Goal: Communication & Community: Answer question/provide support

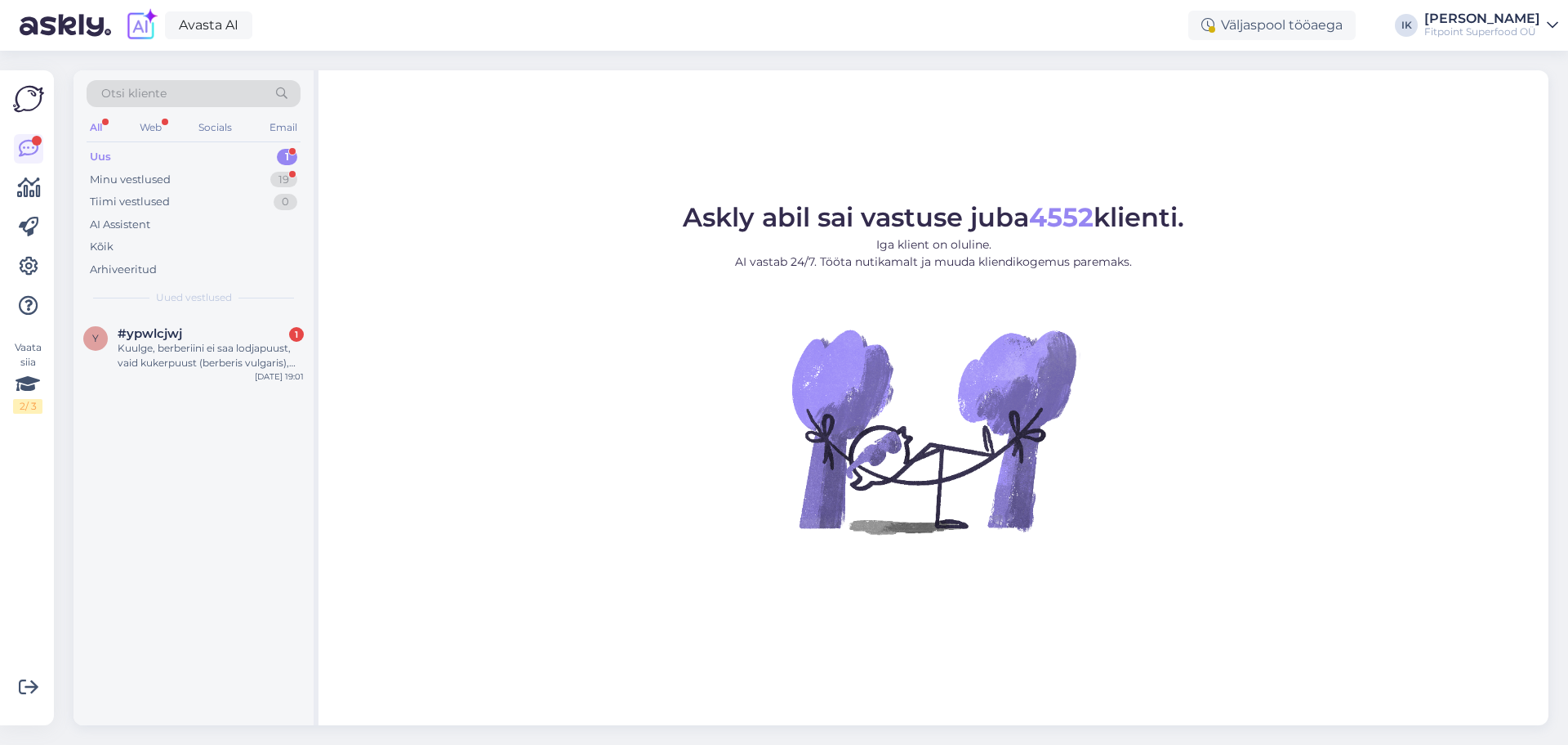
click at [211, 355] on div "Kuulge, berberiini ei saa lodjapuust, vaid kukerpuust (berberis vulgaris), mill…" at bounding box center [210, 355] width 186 height 30
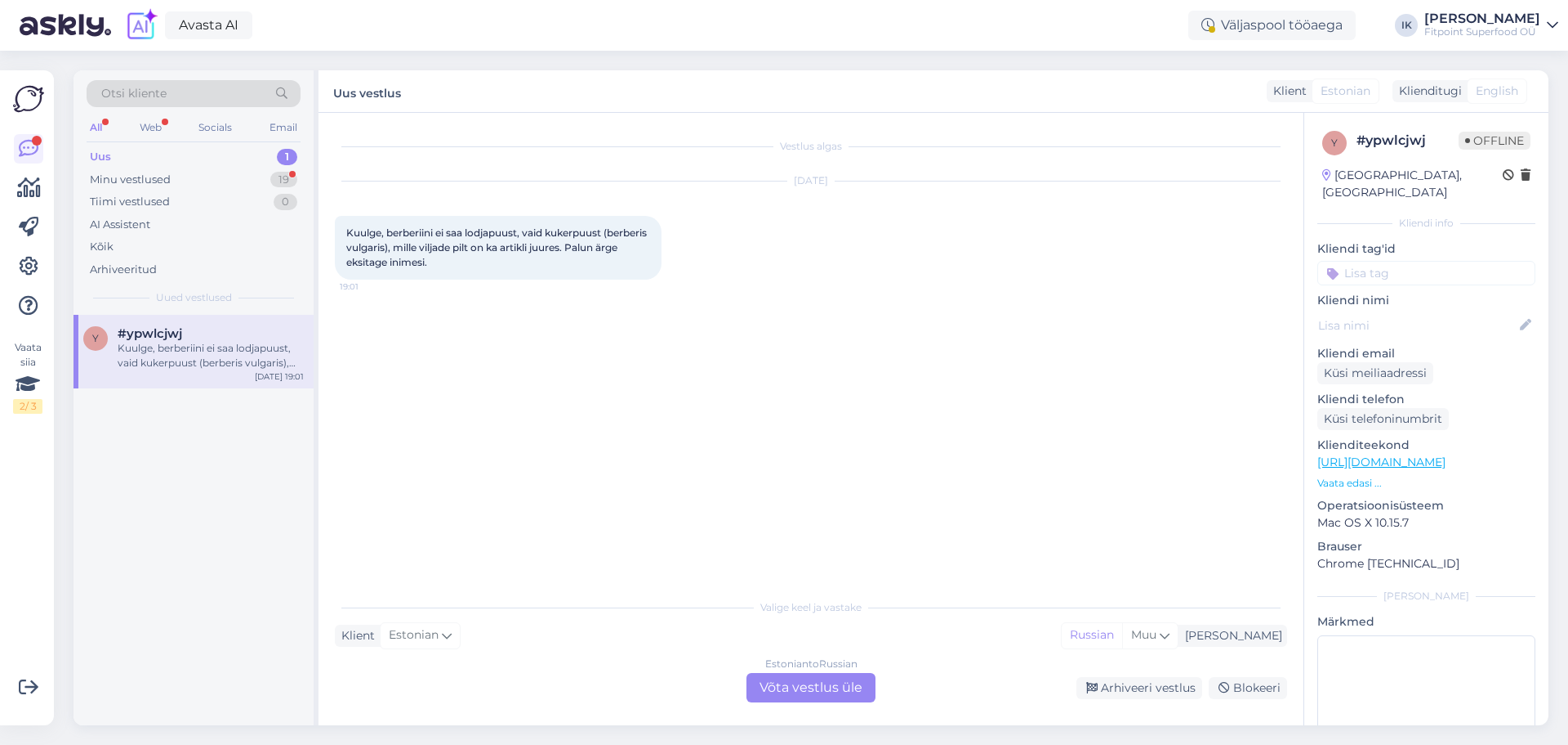
click at [807, 688] on div "Estonian to Russian Võta vestlus üle" at bounding box center [811, 688] width 129 height 30
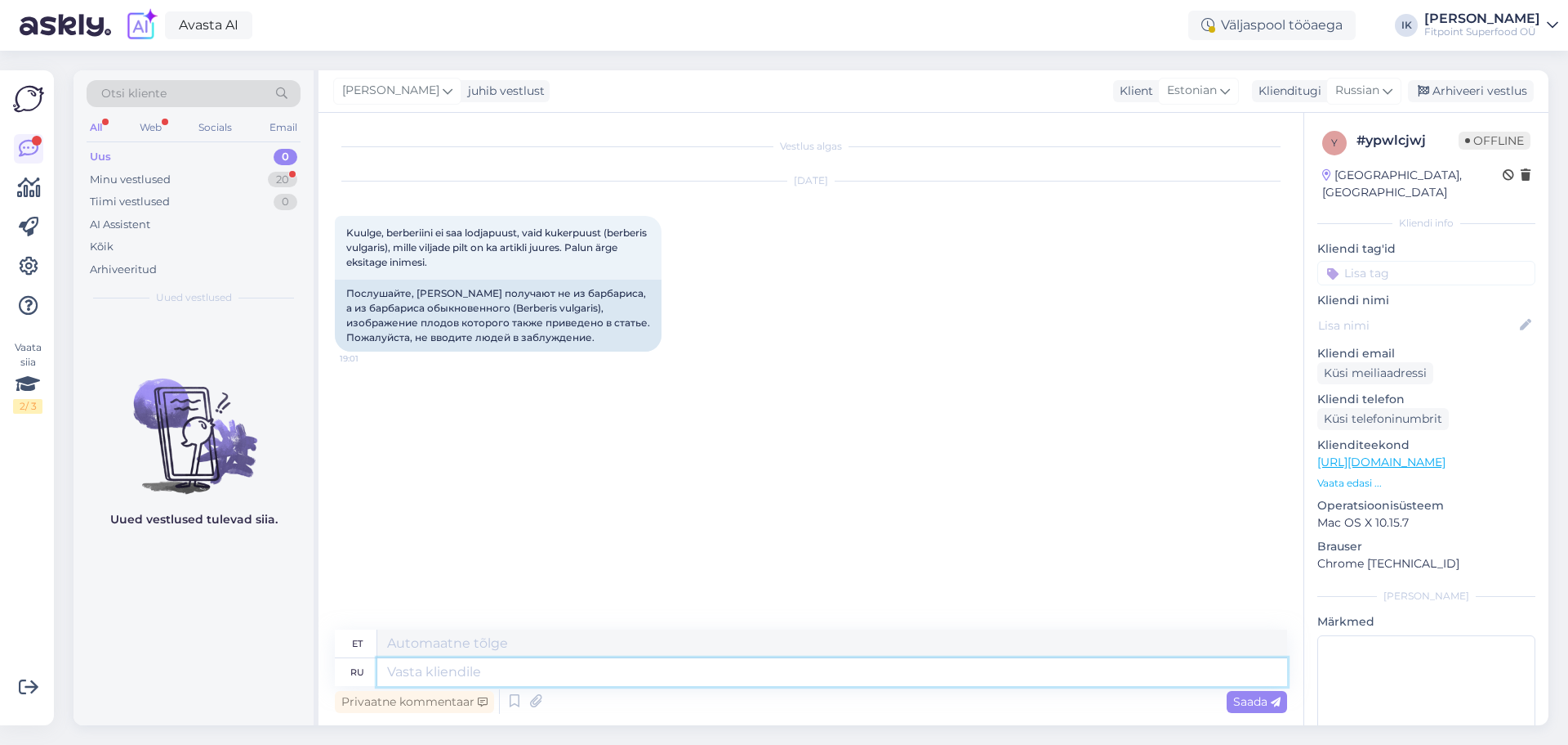
click at [809, 674] on textarea at bounding box center [832, 672] width 910 height 28
click at [1415, 455] on link "[URL][DOMAIN_NAME]" at bounding box center [1382, 462] width 128 height 15
click at [577, 679] on textarea at bounding box center [832, 672] width 910 height 28
type textarea "L"
type textarea "Д"
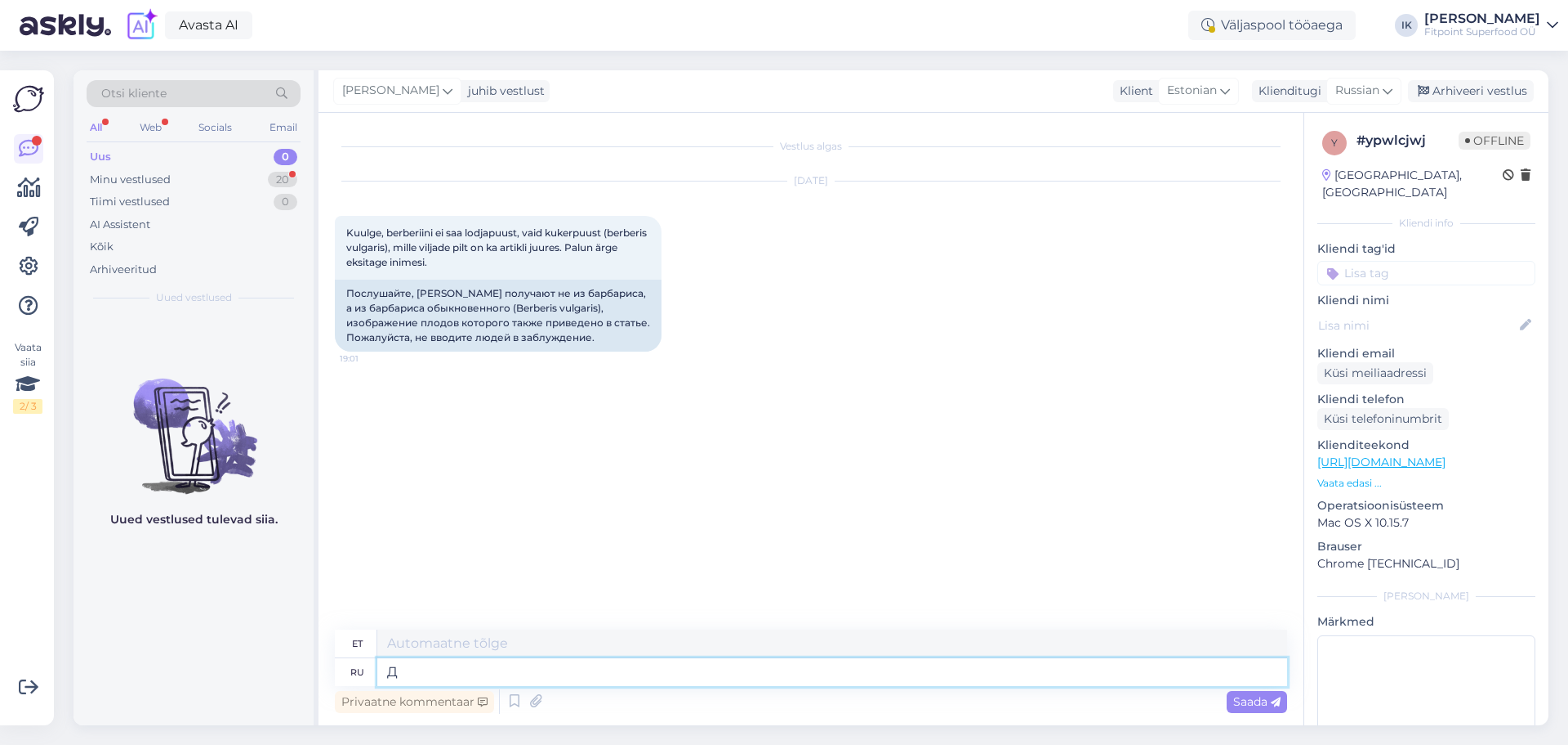
type textarea "D"
type textarea "Добрый"
type textarea "Lahke"
type textarea "Добрый день"
type textarea "Tere päevast"
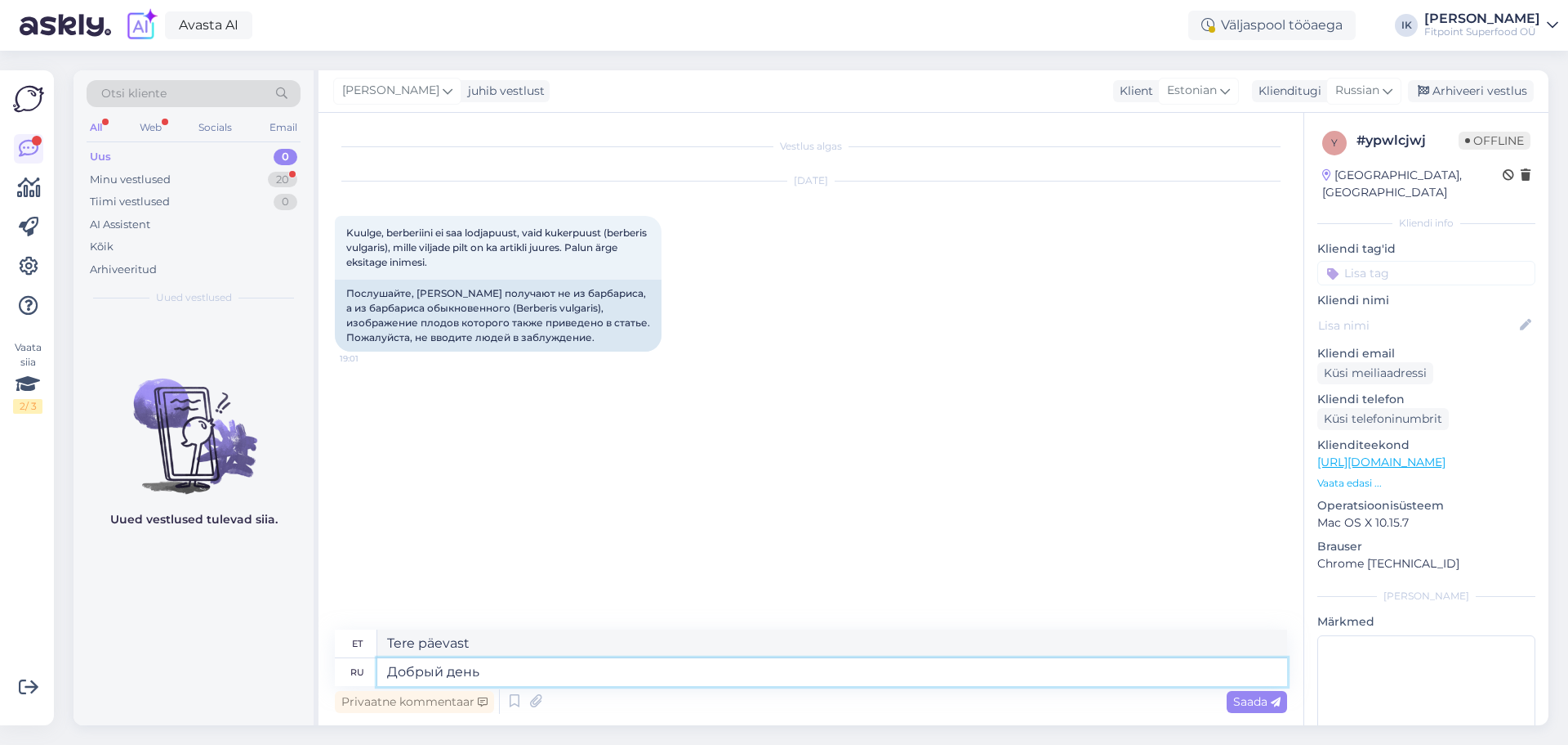
type textarea "Добрый день,"
type textarea "Tere päevast,"
type textarea "Добрый день,данные в"
type textarea "Tere päevast, andmed"
type textarea "Добрый день,данные взятые н"
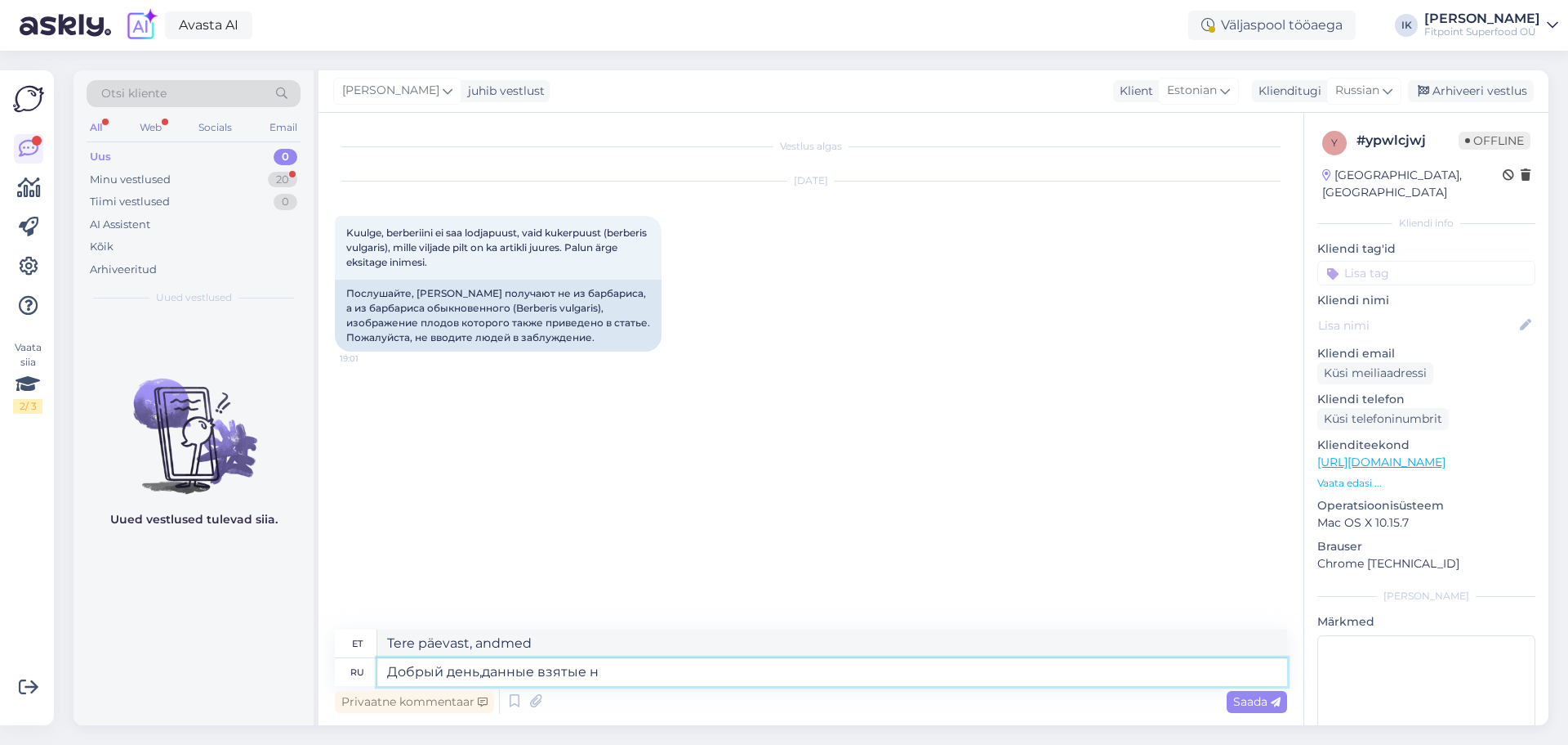
type textarea "Tere päevast, andmed on võetud"
type textarea "Добрый день,данные взятые на нащем"
type textarea "Tere päevast, andmed on võetud meie"
click at [483, 674] on textarea "Добрый день,данные взятые на нащем" at bounding box center [832, 672] width 910 height 28
type textarea "Добрый день,изображения иданные взятые на нащем"
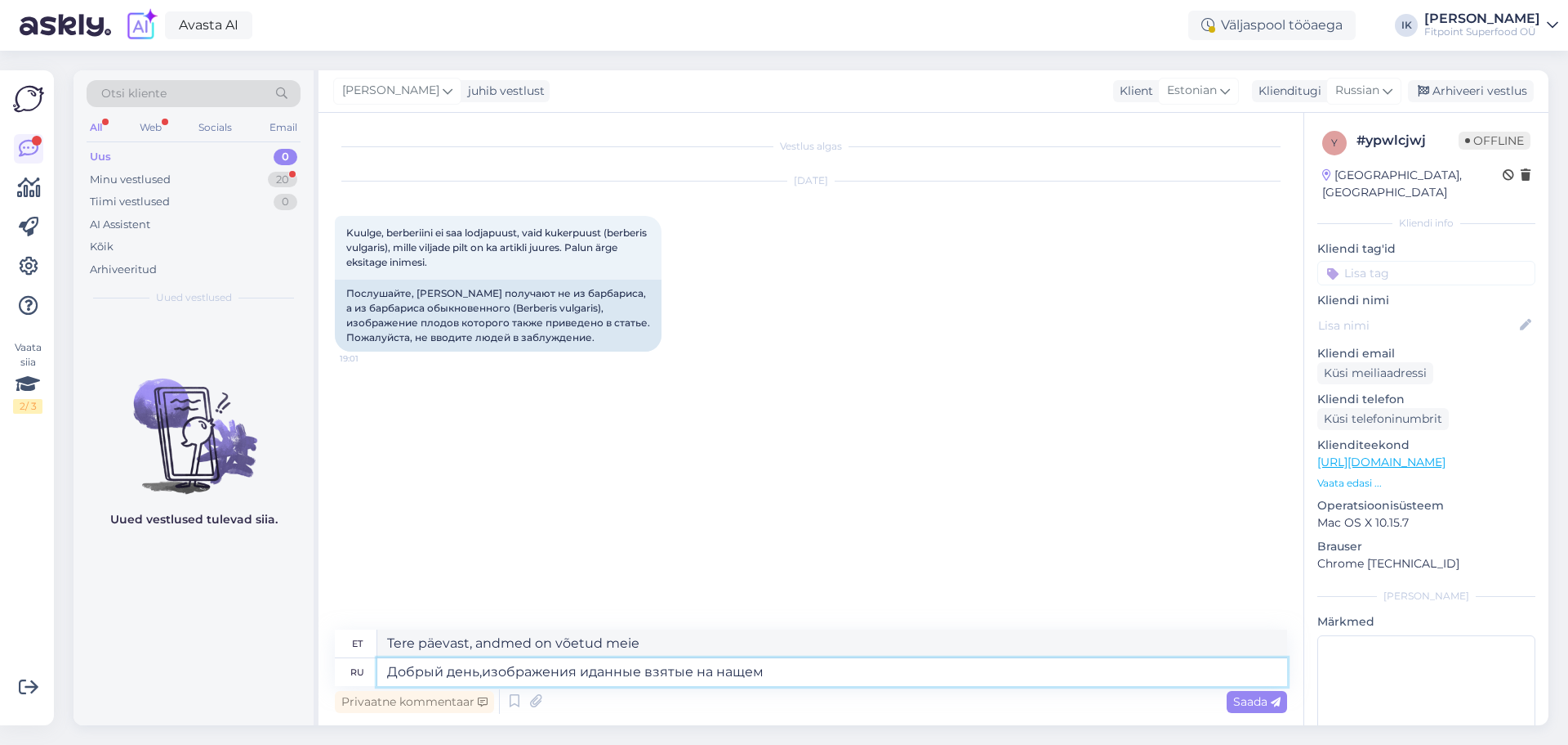
type textarea "Tere päevast, pildid on võetud meie veebisaidilt."
type textarea "Добрый день,изображения и данные взятые на нащем"
type textarea "Tere päevast, pildid ja andmed on võetud meie"
click at [746, 674] on textarea "Добрый день,изображения и данные взятые на нащем" at bounding box center [832, 672] width 910 height 28
click at [784, 674] on textarea "Добрый день,изображения и данные взятые на нашем" at bounding box center [832, 672] width 910 height 28
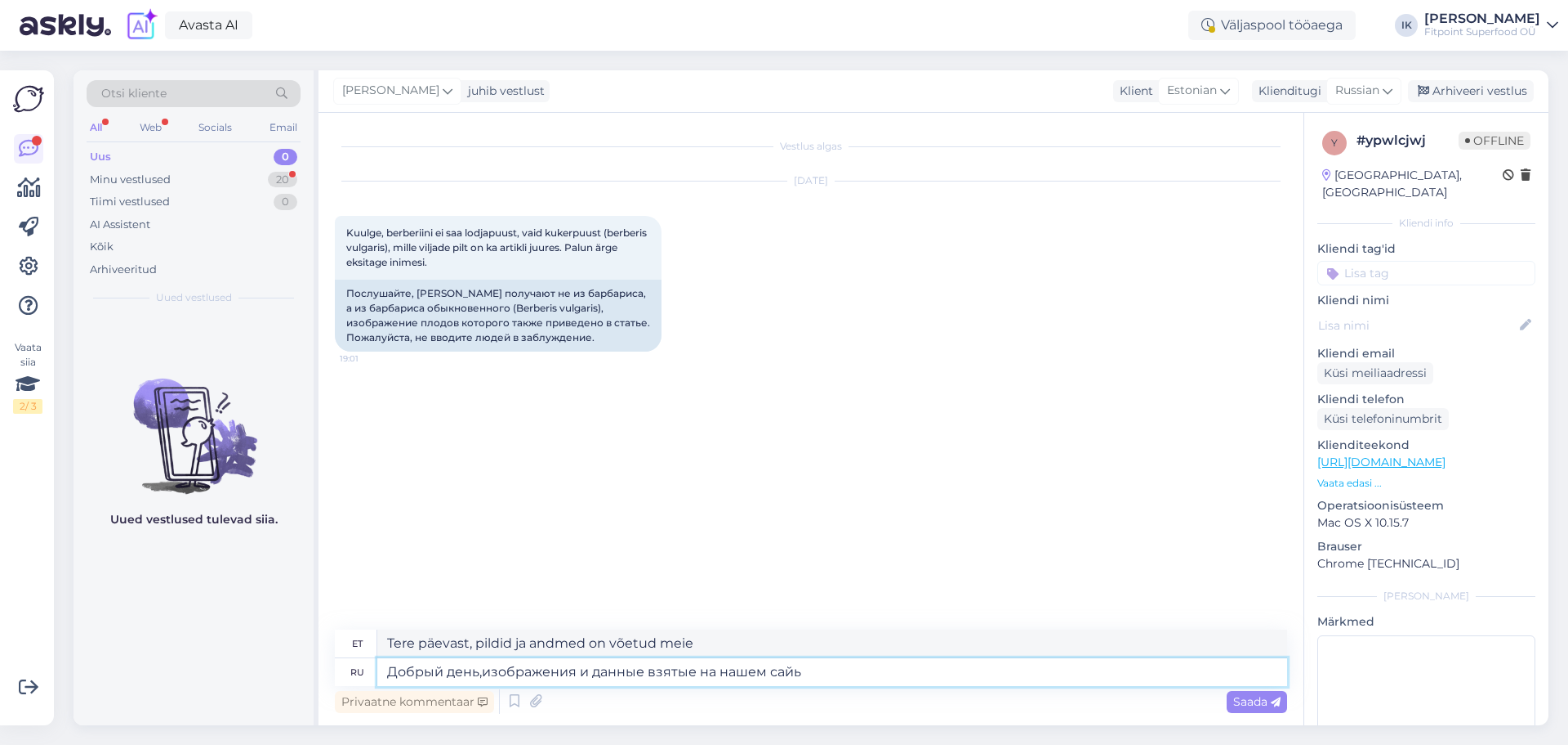
type textarea "Добрый день,изображения и данные взятые на нашем сайье"
type textarea "Tere päevast, pildid ja andmed on võetud meie veebisaidilt"
type textarea "Добрый день,изображения и данные взятые на нашем сайте"
type textarea "Tere päevast, pildid ja andmed on võetud meie veebisaidilt."
type textarea "Добрый день,изображения и данные взятые на нашем сайте предоставлены про"
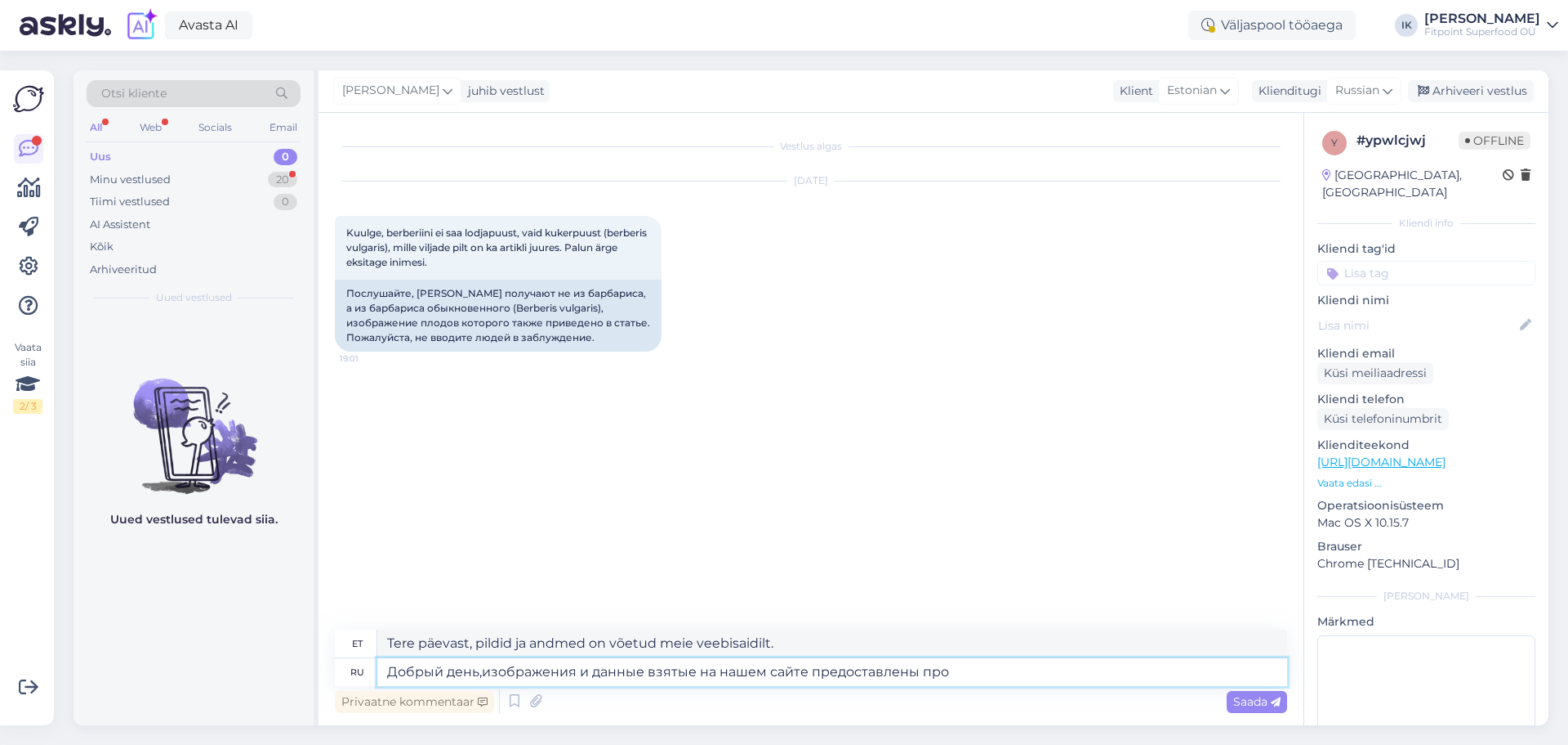
type textarea "Tere päevast, meie veebisaidilt võetud pildid ja andmed on esitatud."
type textarea "Добрый день,изображения и данные взятые на нашем сайте предоставлены производит…"
type textarea "Tere päevast, meie veebisaidilt võetud pildid ja andmed pärinevad tootjalt."
type textarea "Добрый день,изображения и данные взятые на нашем сайте предоставлены производит…"
type textarea "Tere päevast, meie veebisaidilt võetud pildid ja andmed pärinevad tootjatelt."
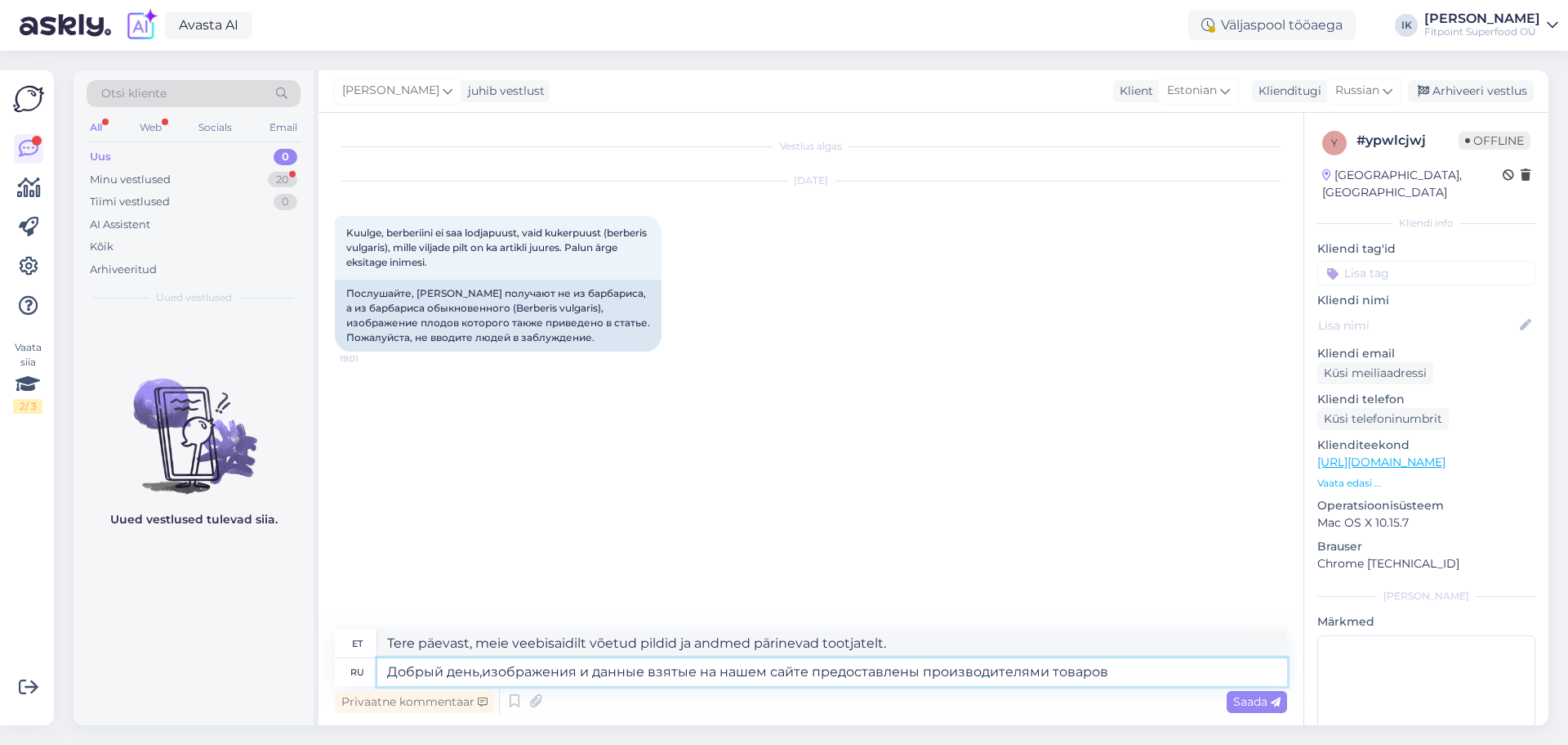
type textarea "Добрый день,изображения и данные взятые на нашем сайте предоставлены производит…"
type textarea "Tere päevast, meie veebisaidilt võetud pildid ja andmed pärinevad kaupade tootj…"
click at [806, 672] on textarea "Добрый день,изображения и данные взятые на нашем сайте предоставлены производит…" at bounding box center [832, 672] width 910 height 28
type textarea "Добрый день,изображения и данные взятые на нашем сайте, предоставлены производи…"
click at [1130, 668] on textarea "Добрый день,изображения и данные взятые на нашем сайте, предоставлены производи…" at bounding box center [832, 672] width 910 height 28
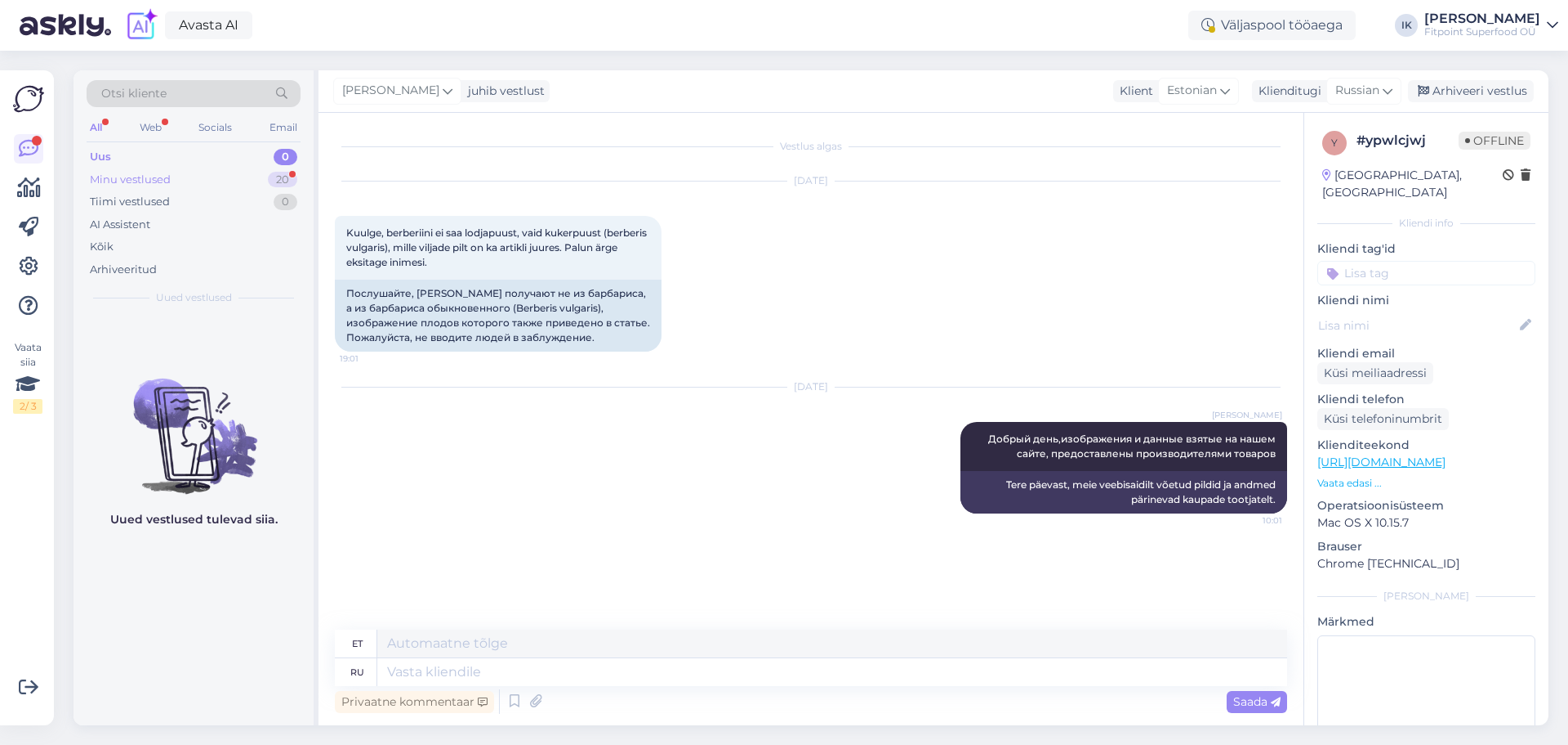
click at [178, 174] on div "Minu vestlused 20" at bounding box center [193, 180] width 214 height 23
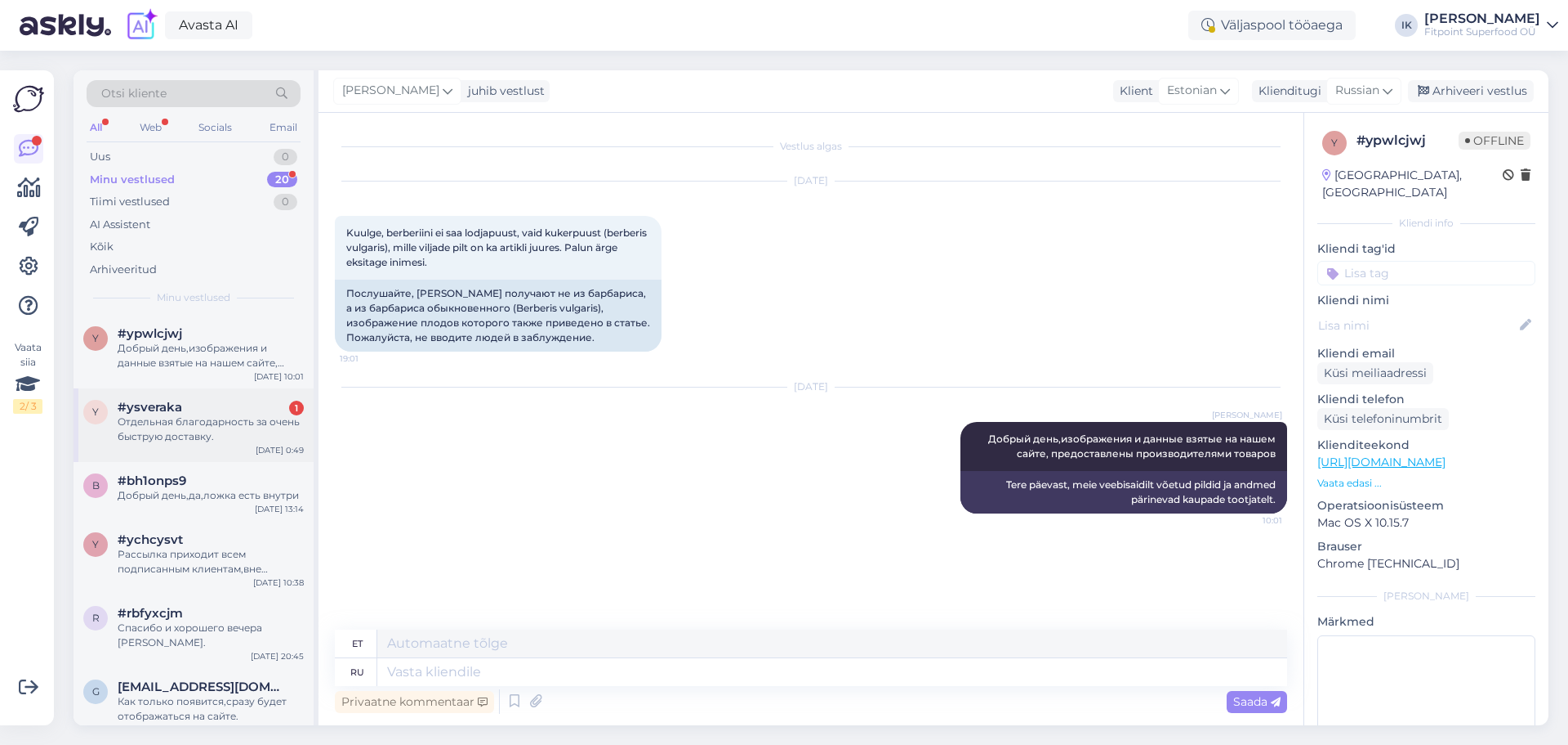
click at [225, 424] on div "Отдельная благодарность за очень быструю доставку." at bounding box center [210, 429] width 186 height 30
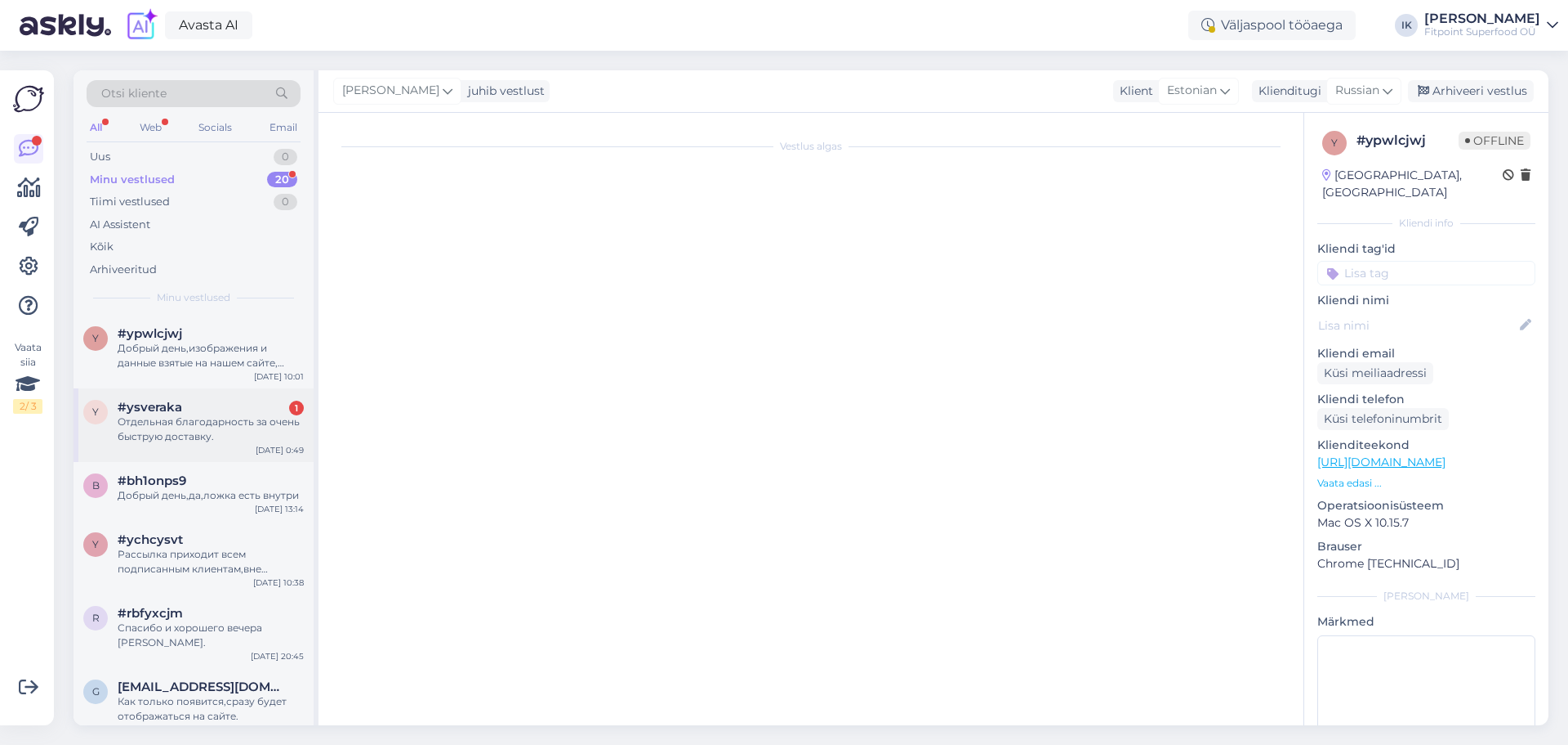
scroll to position [645, 0]
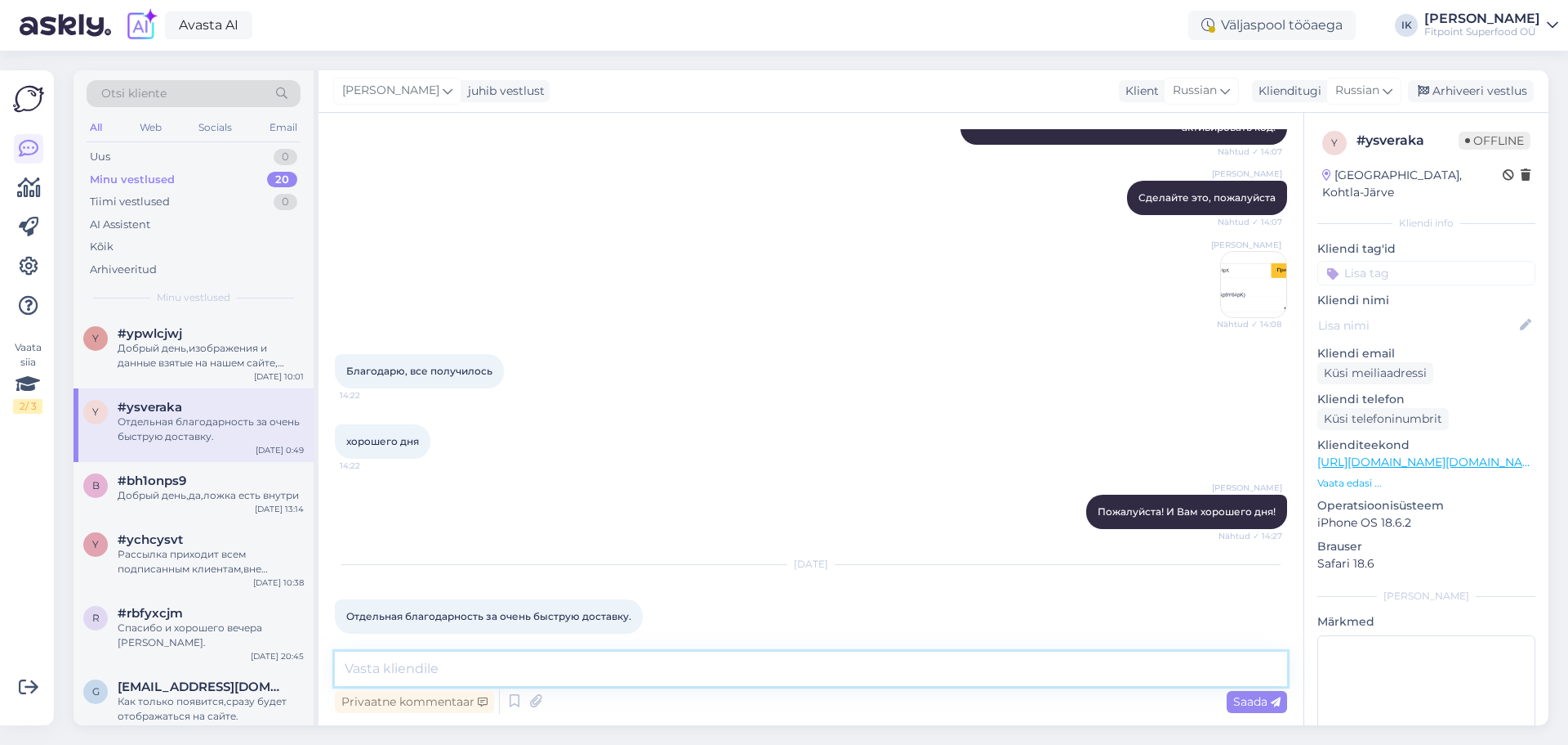
click at [546, 669] on textarea at bounding box center [812, 668] width 953 height 35
click at [367, 673] on textarea "ДОбрый день,рады что остались довольны" at bounding box center [812, 668] width 953 height 35
click at [499, 669] on textarea "Добрый день,рады что остались довольны" at bounding box center [812, 668] width 953 height 35
click at [667, 674] on textarea "Добрый день,рады что вы остались довольны" at bounding box center [812, 668] width 953 height 35
click at [700, 669] on textarea "Добрый день,рады что вы остались довольны,будем снова" at bounding box center [812, 668] width 953 height 35
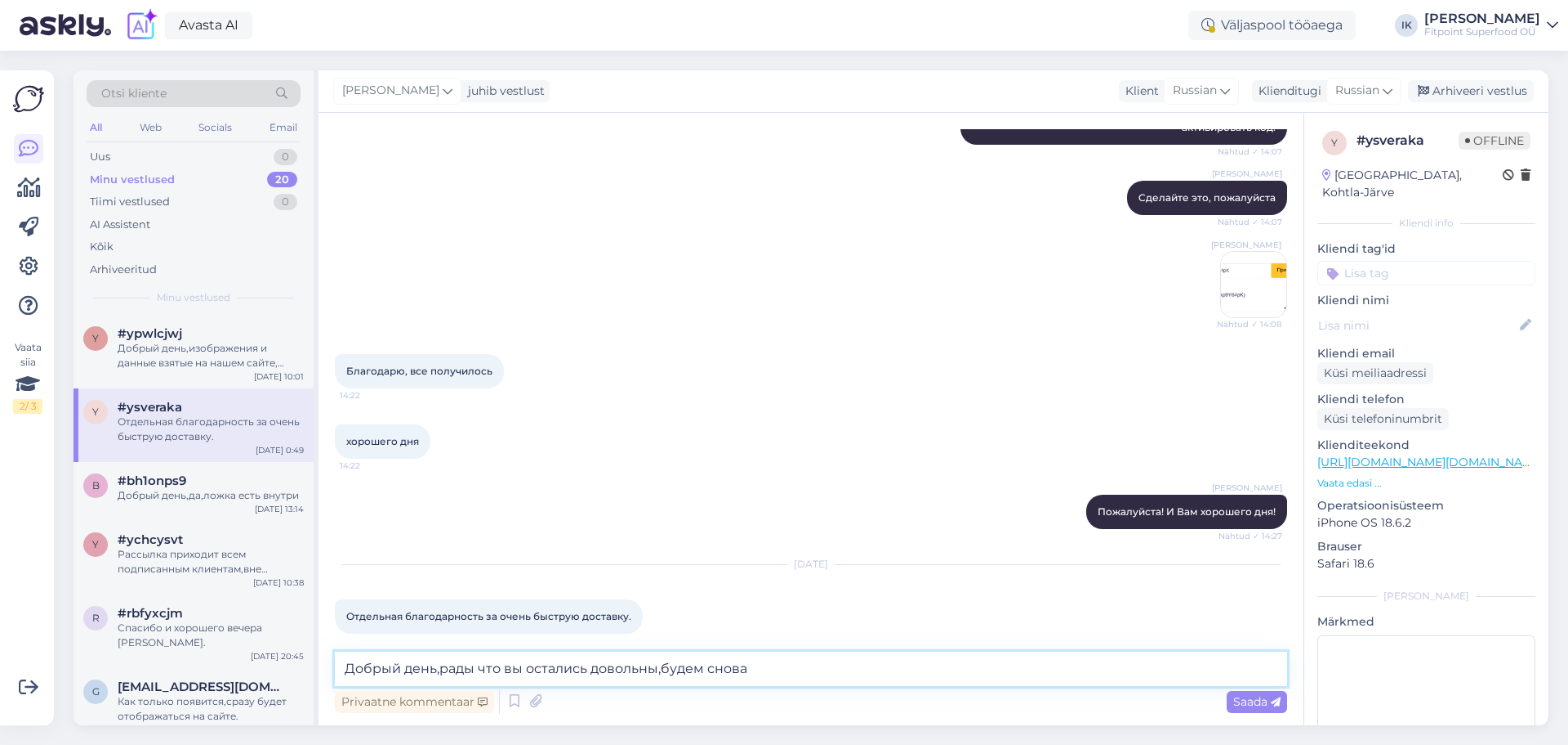
click at [707, 669] on textarea "Добрый день,рады что вы остались довольны,будем снова" at bounding box center [812, 668] width 953 height 35
click at [907, 666] on textarea "Добрый день,рады что вы остались довольны,будем рады снова" at bounding box center [812, 668] width 953 height 35
type textarea "Добрый день,рады что вы остались довольны,будем рады снова видеть вас нашим кли…"
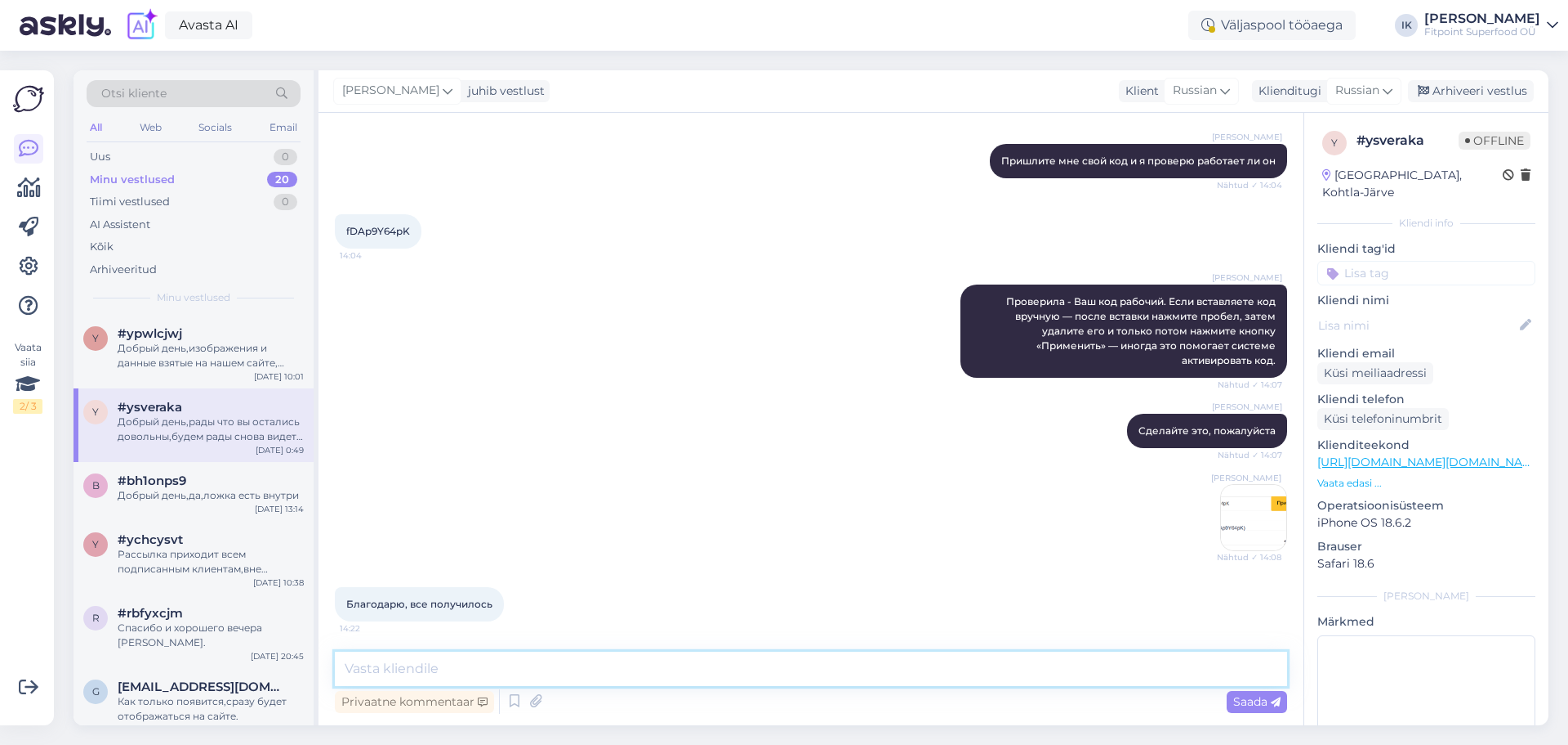
scroll to position [403, 0]
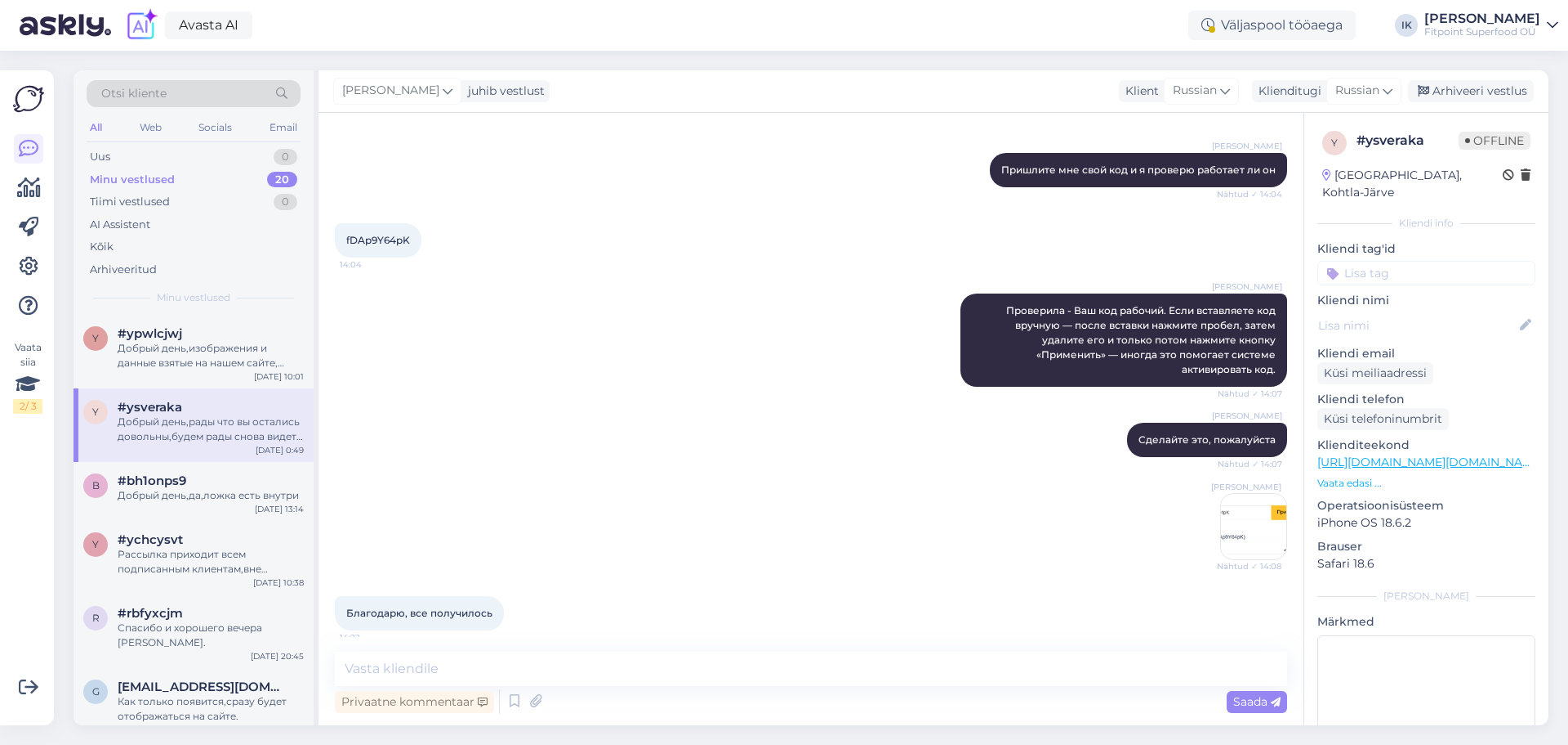
click at [1243, 529] on img at bounding box center [1253, 526] width 65 height 65
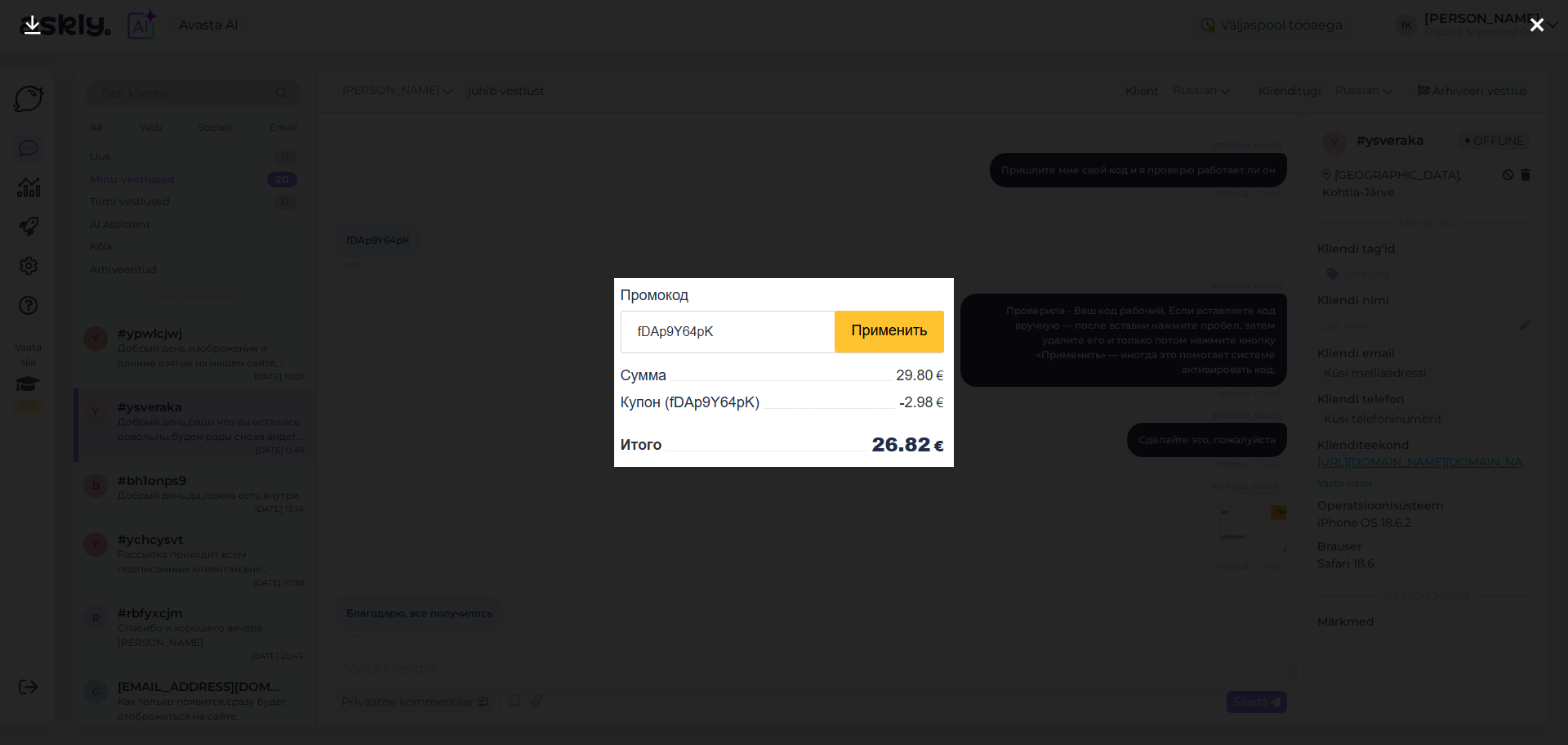
click at [1134, 533] on div at bounding box center [784, 372] width 1568 height 745
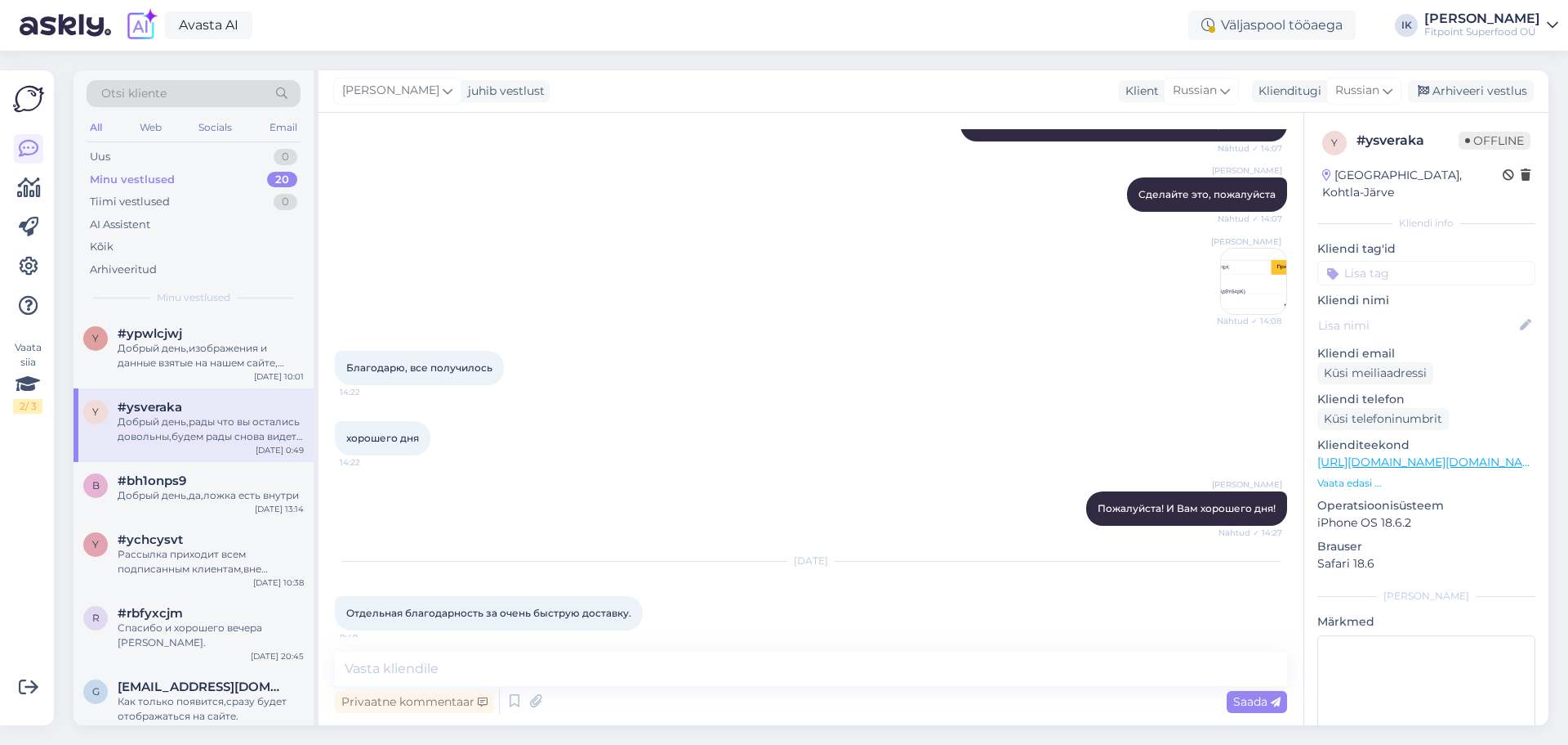
scroll to position [730, 0]
